Goal: Navigation & Orientation: Find specific page/section

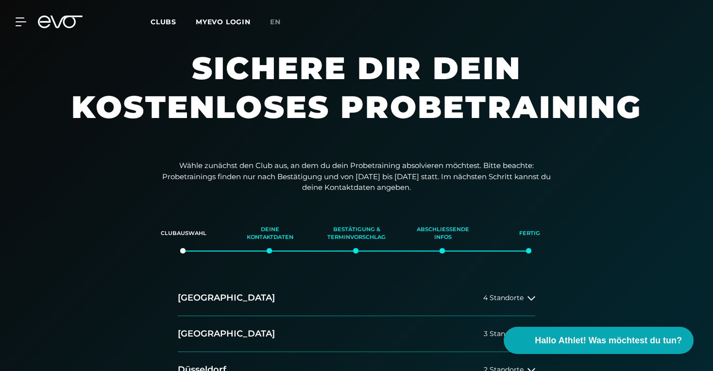
drag, startPoint x: 394, startPoint y: 62, endPoint x: 395, endPoint y: 71, distance: 9.7
click at [395, 71] on h1 "Sichere dir dein kostenloses Probetraining" at bounding box center [356, 97] width 583 height 97
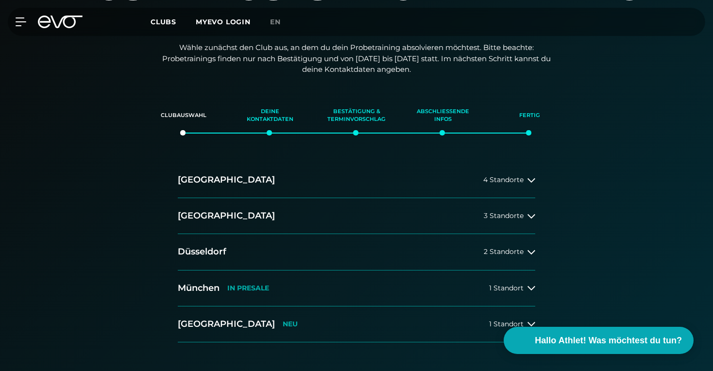
scroll to position [123, 0]
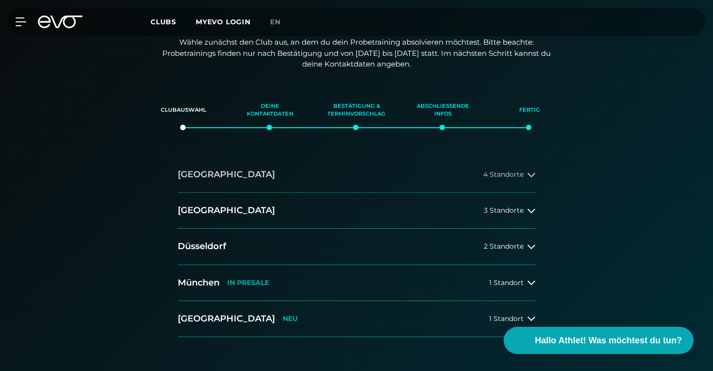
click at [442, 173] on button "Hamburg 4 Standorte" at bounding box center [356, 175] width 357 height 36
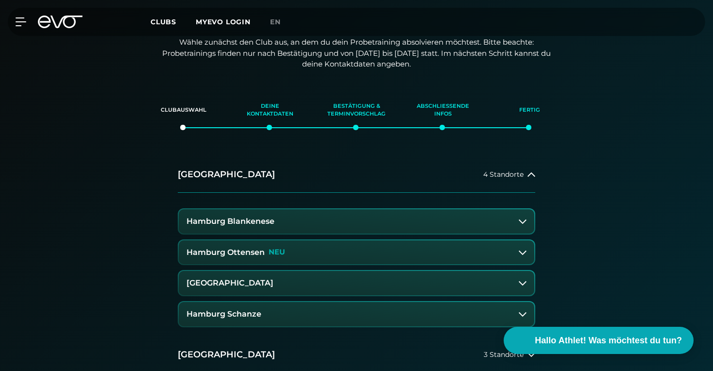
click at [252, 311] on h3 "Hamburg Schanze" at bounding box center [224, 314] width 75 height 9
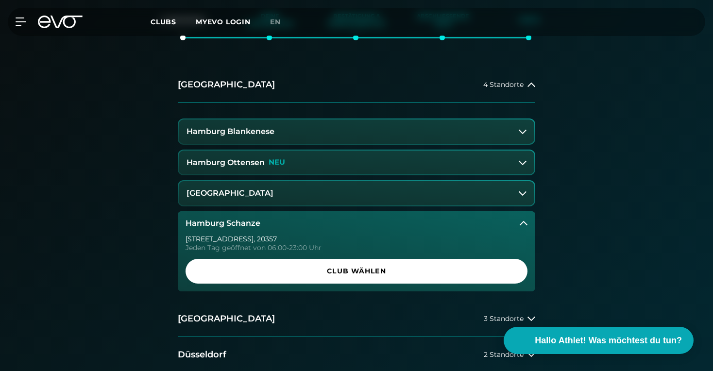
scroll to position [0, 0]
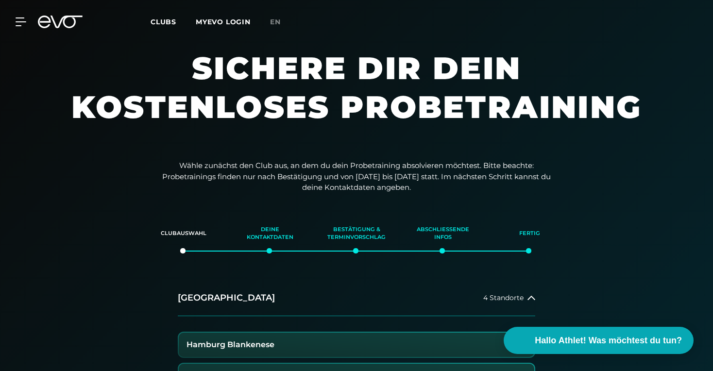
click at [62, 29] on div "MyEVO Login Über EVO Mitgliedschaften Probetraining TAGESPASS EVO Studios [GEOG…" at bounding box center [356, 22] width 709 height 28
click at [63, 22] on icon at bounding box center [67, 22] width 32 height 13
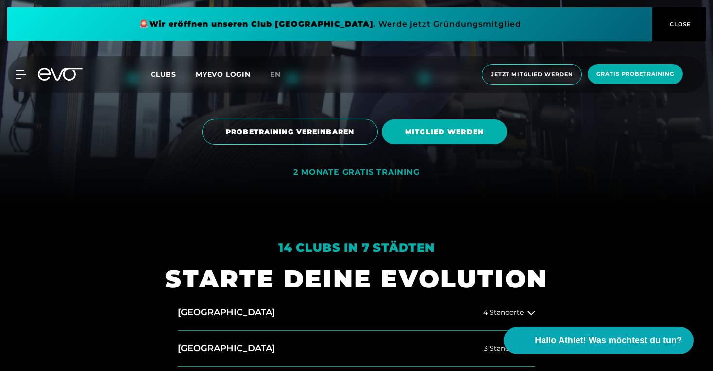
scroll to position [166, 0]
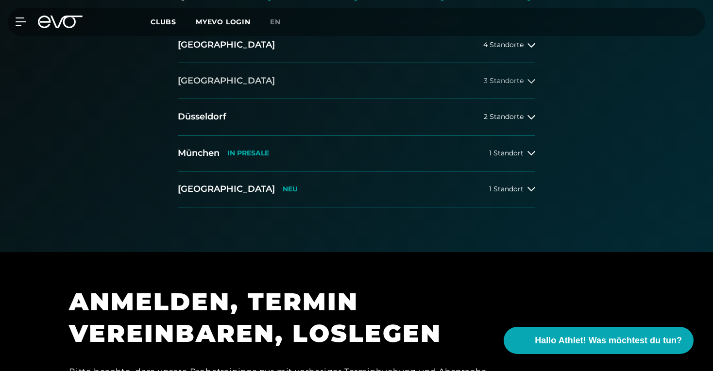
scroll to position [245, 0]
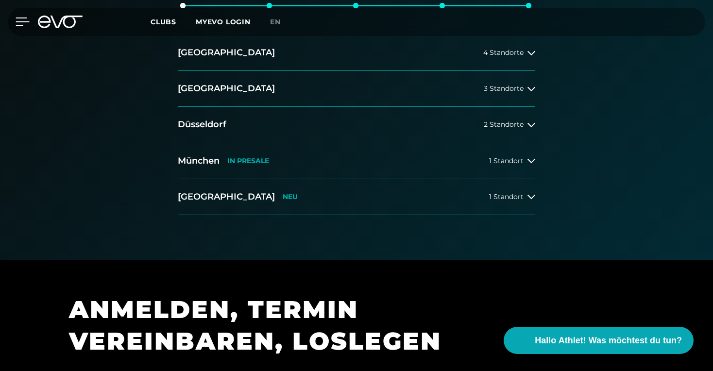
click at [12, 20] on div at bounding box center [14, 21] width 29 height 9
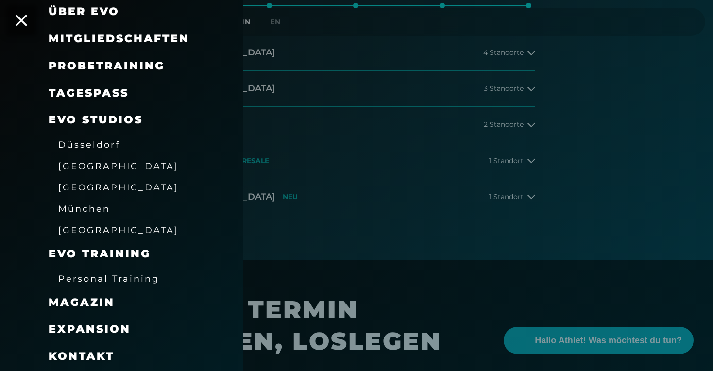
scroll to position [86, 0]
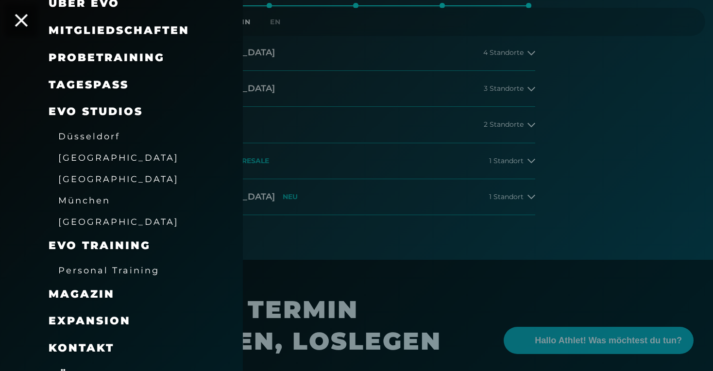
click at [26, 17] on icon at bounding box center [21, 20] width 13 height 13
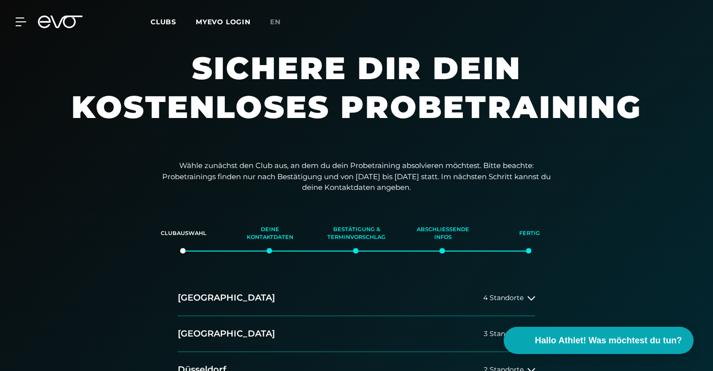
click at [20, 28] on div "MyEVO Login Über EVO Mitgliedschaften Probetraining TAGESPASS EVO Studios [GEOG…" at bounding box center [356, 22] width 709 height 28
click at [165, 23] on span "Clubs" at bounding box center [164, 21] width 26 height 9
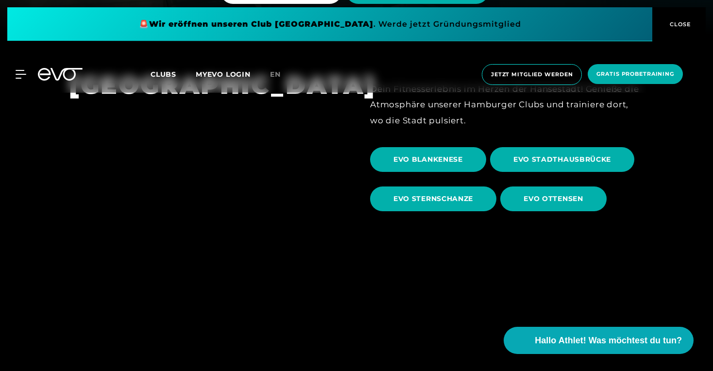
scroll to position [335, 0]
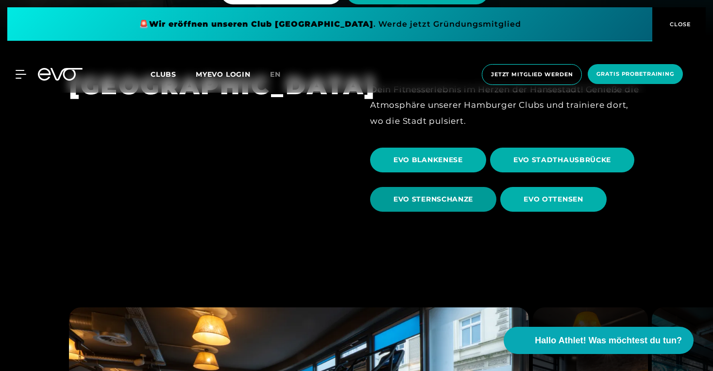
click at [461, 204] on span "EVO STERNSCHANZE" at bounding box center [433, 199] width 80 height 10
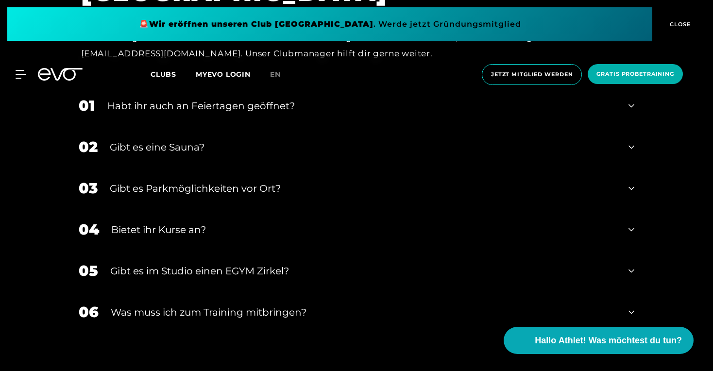
scroll to position [3206, 0]
